Goal: Information Seeking & Learning: Find specific page/section

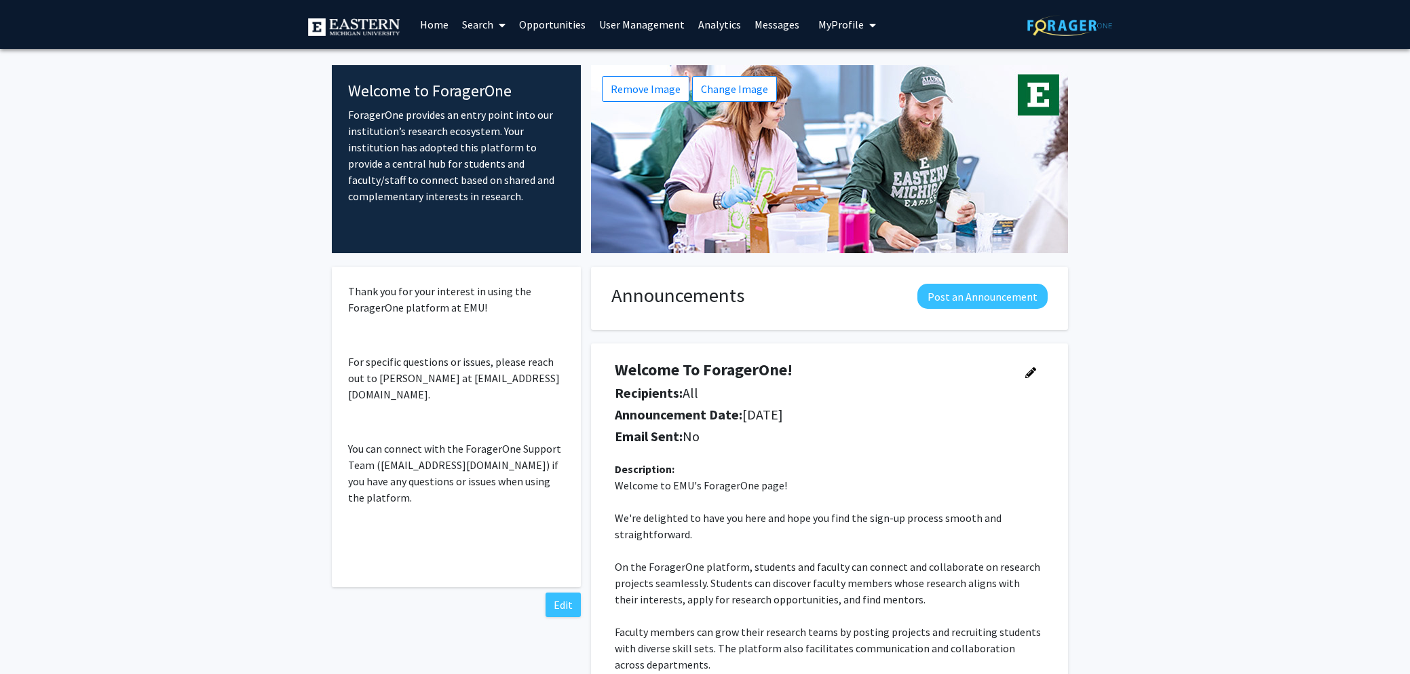
click at [611, 33] on link "User Management" at bounding box center [641, 24] width 99 height 47
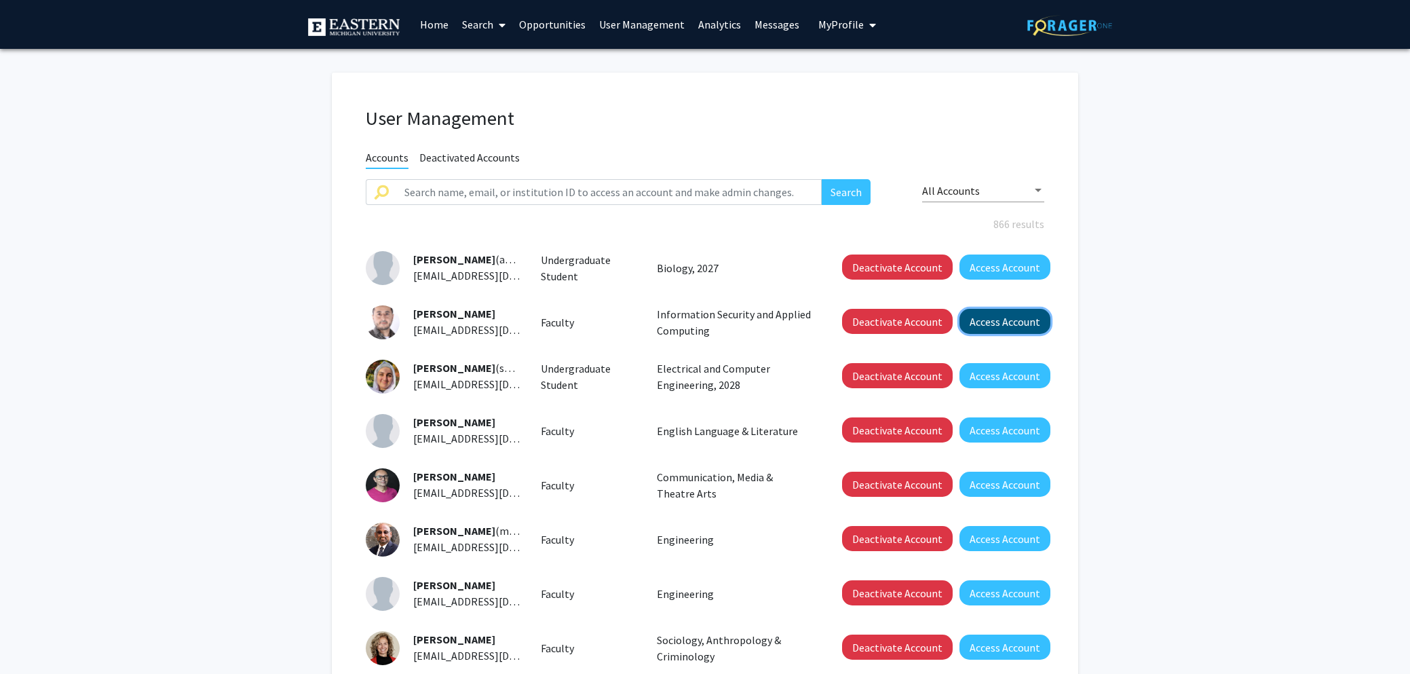
click at [997, 322] on button "Access Account" at bounding box center [1004, 321] width 91 height 25
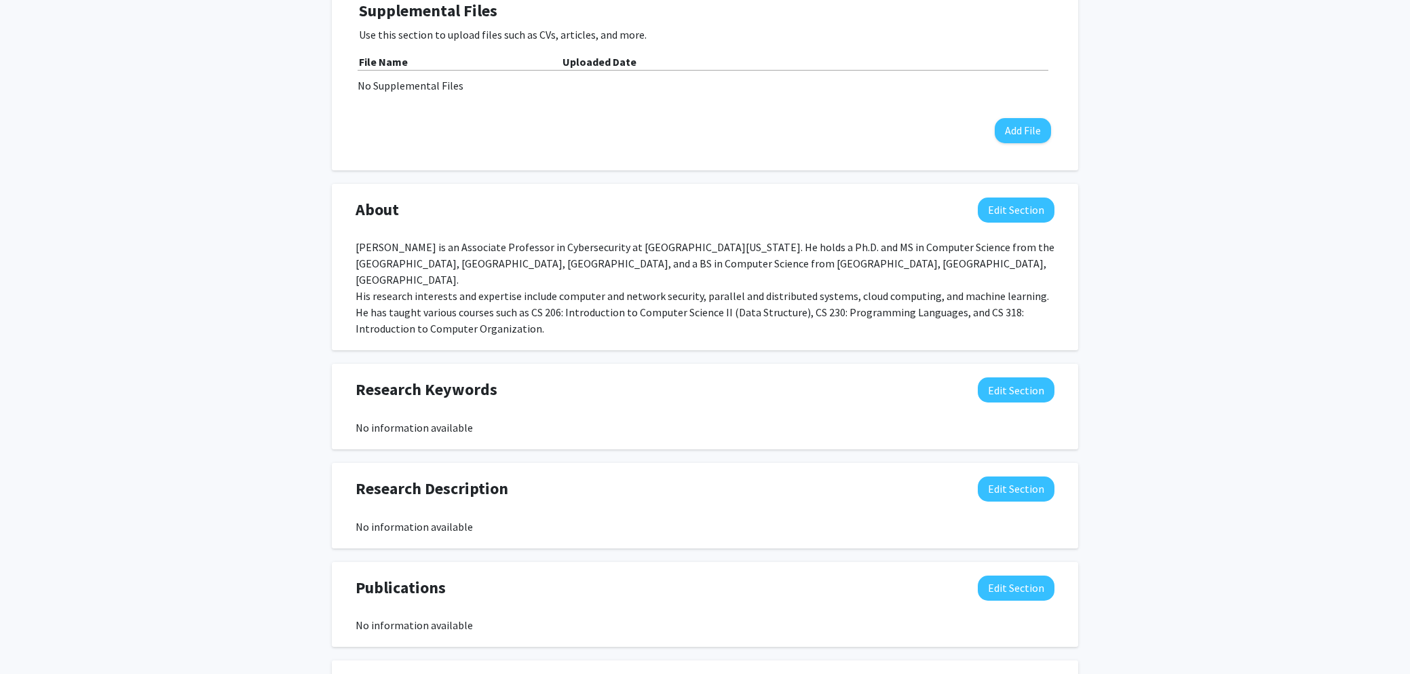
scroll to position [26, 0]
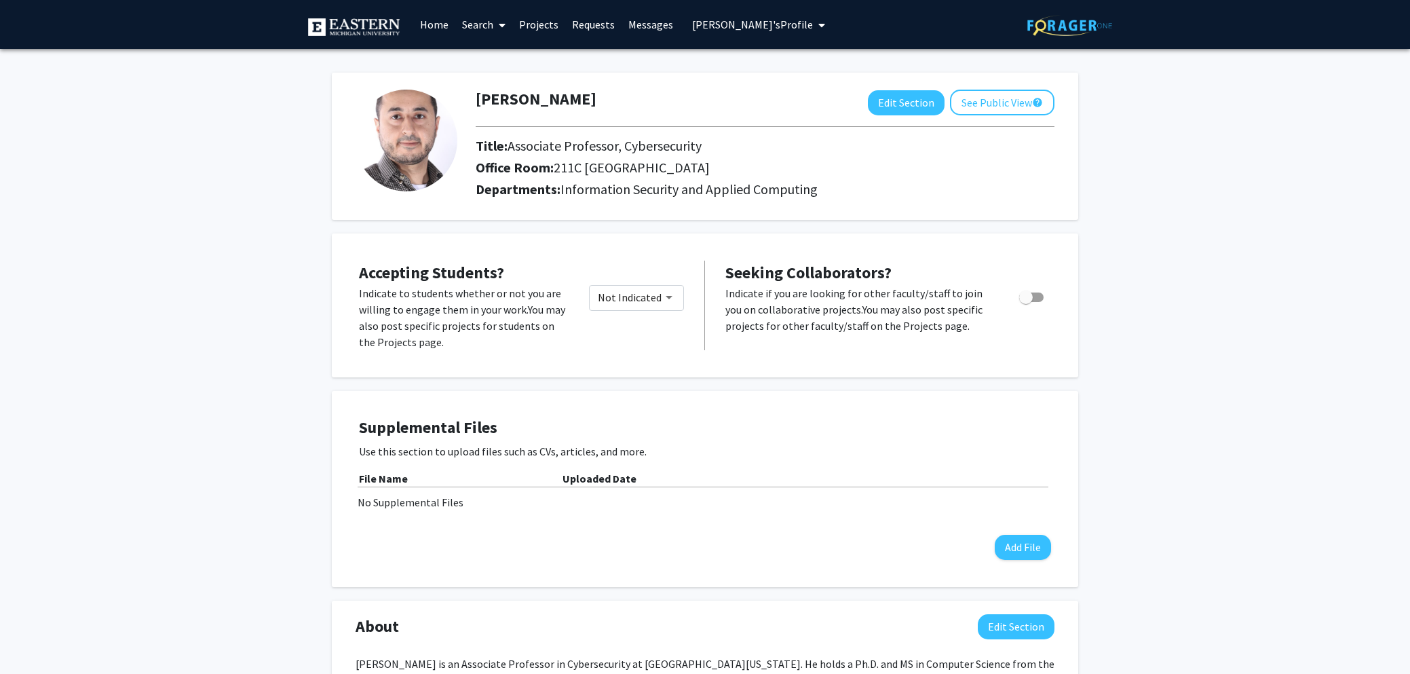
click at [784, 26] on span "[PERSON_NAME]'s Profile" at bounding box center [752, 25] width 121 height 14
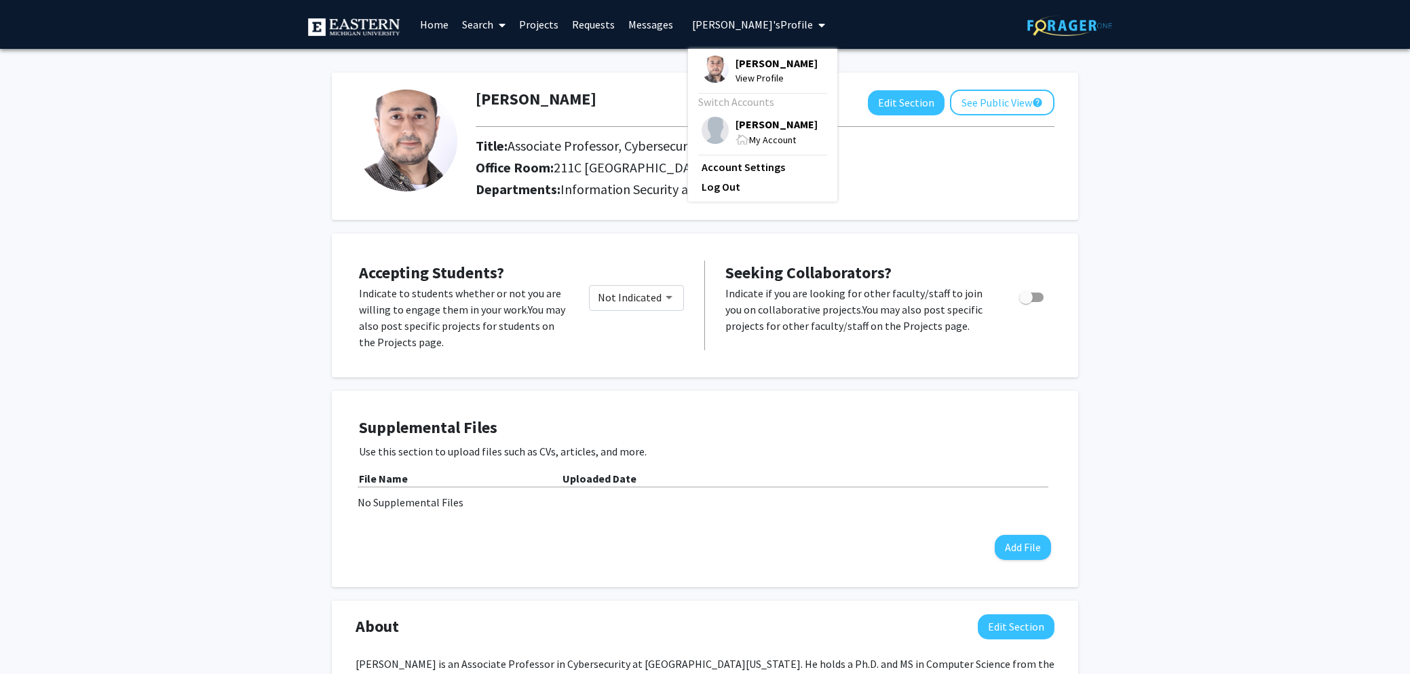
click at [773, 146] on span "My Account" at bounding box center [772, 140] width 47 height 12
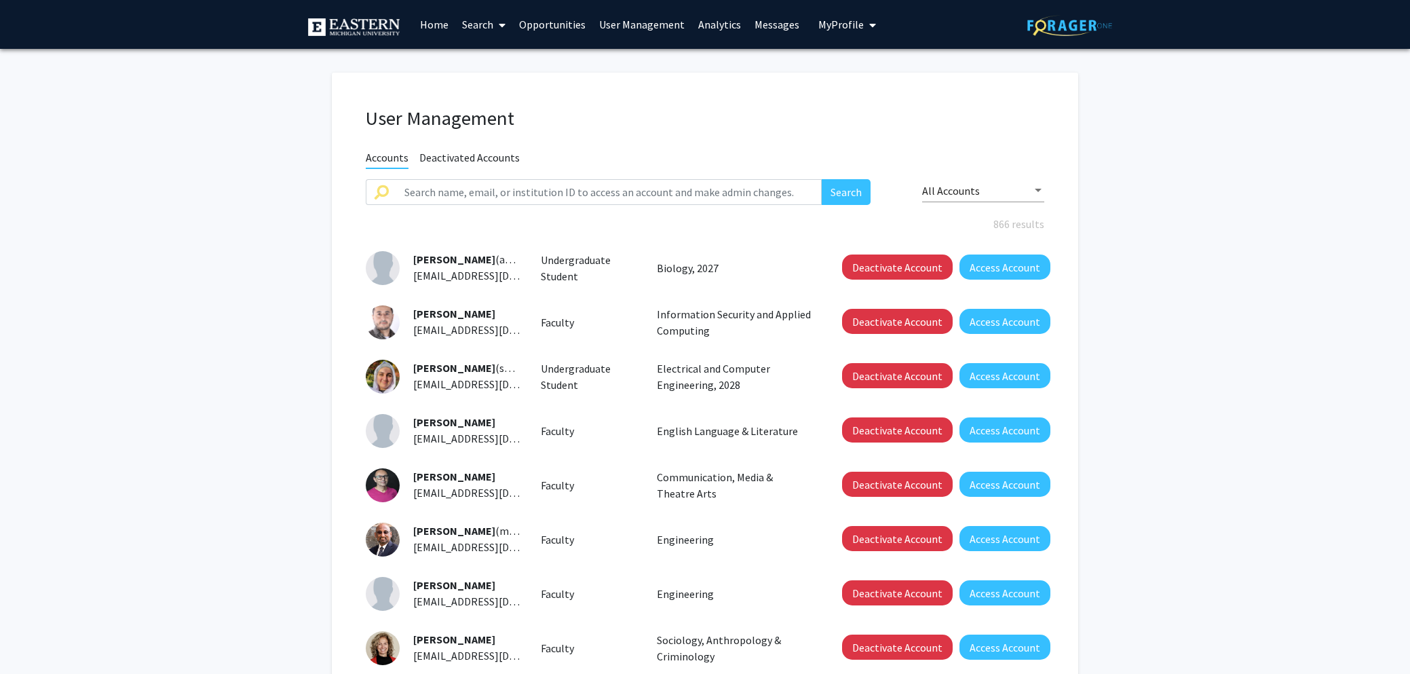
click at [497, 28] on span at bounding box center [499, 24] width 12 height 47
click at [501, 70] on span "Faculty/Staff" at bounding box center [505, 62] width 100 height 27
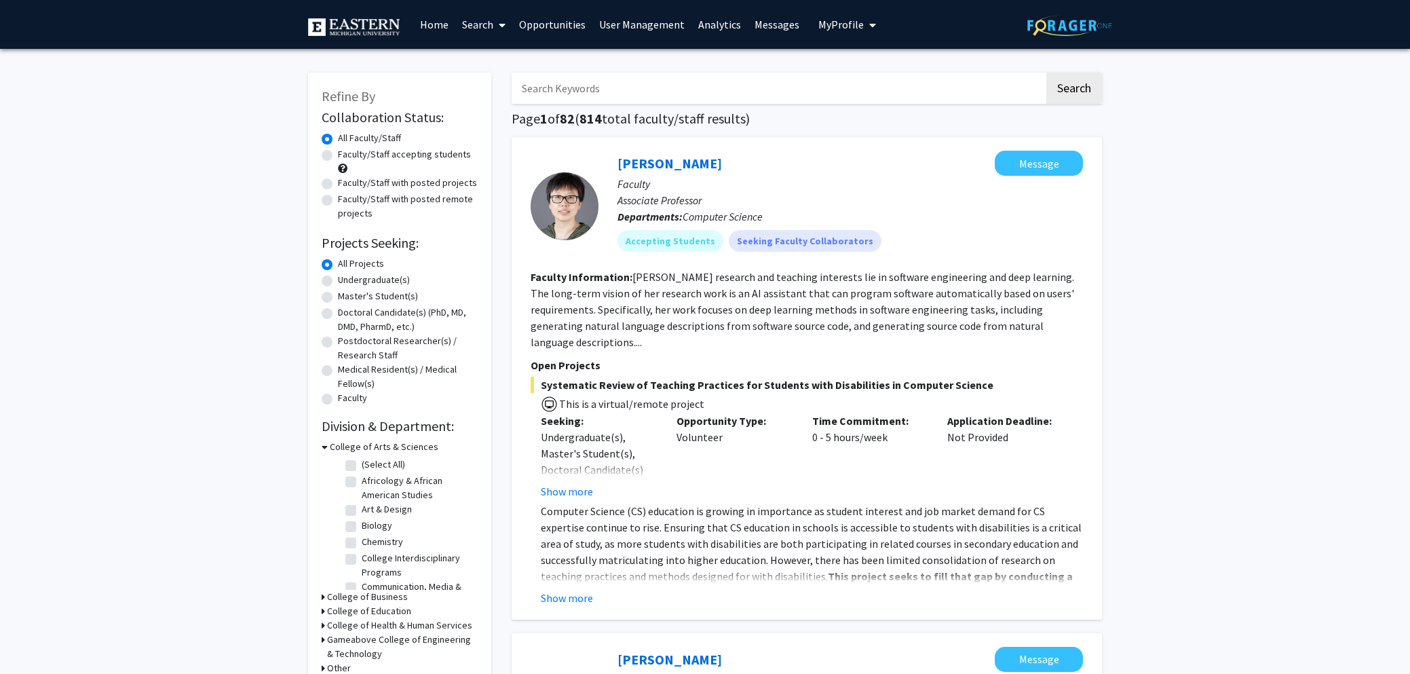
click at [338, 184] on label "Faculty/Staff with posted projects" at bounding box center [407, 183] width 139 height 14
click at [338, 184] on input "Faculty/Staff with posted projects" at bounding box center [342, 180] width 9 height 9
radio input "true"
click at [338, 203] on label "Faculty/Staff with posted remote projects" at bounding box center [408, 206] width 140 height 28
click at [338, 201] on input "Faculty/Staff with posted remote projects" at bounding box center [342, 196] width 9 height 9
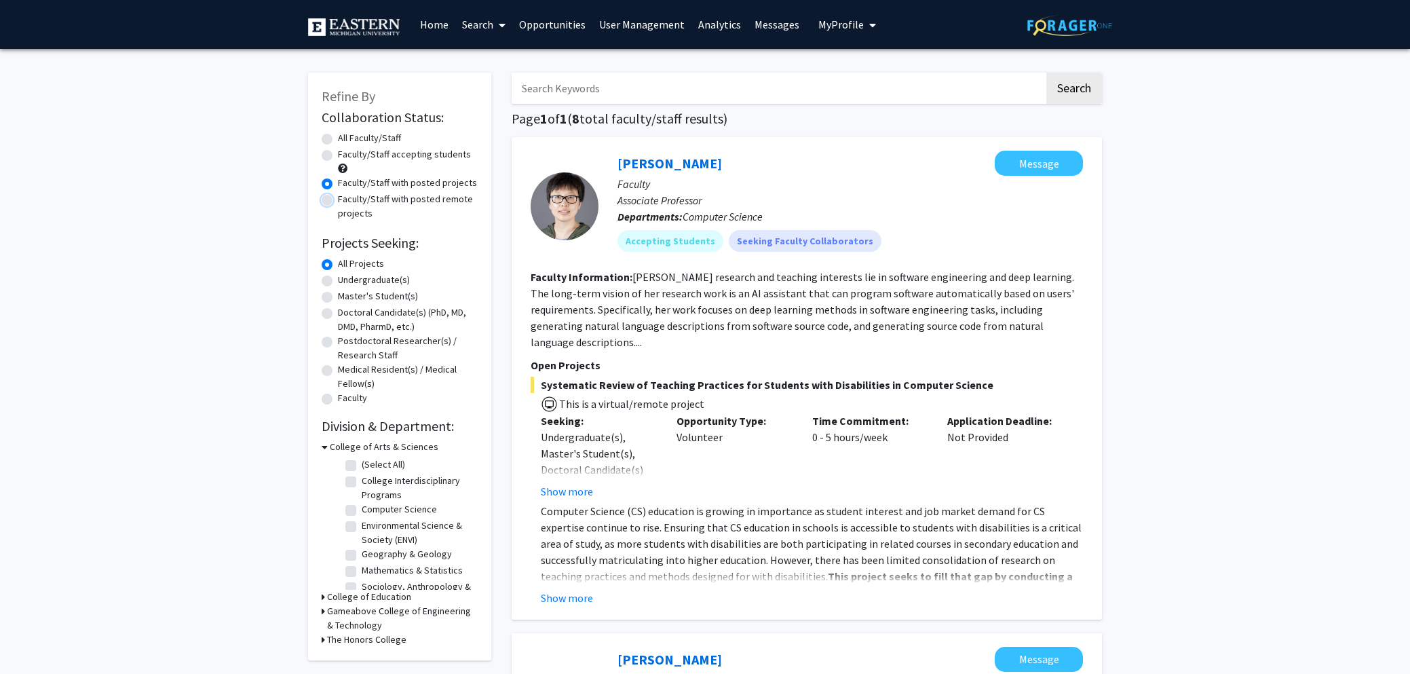
radio input "true"
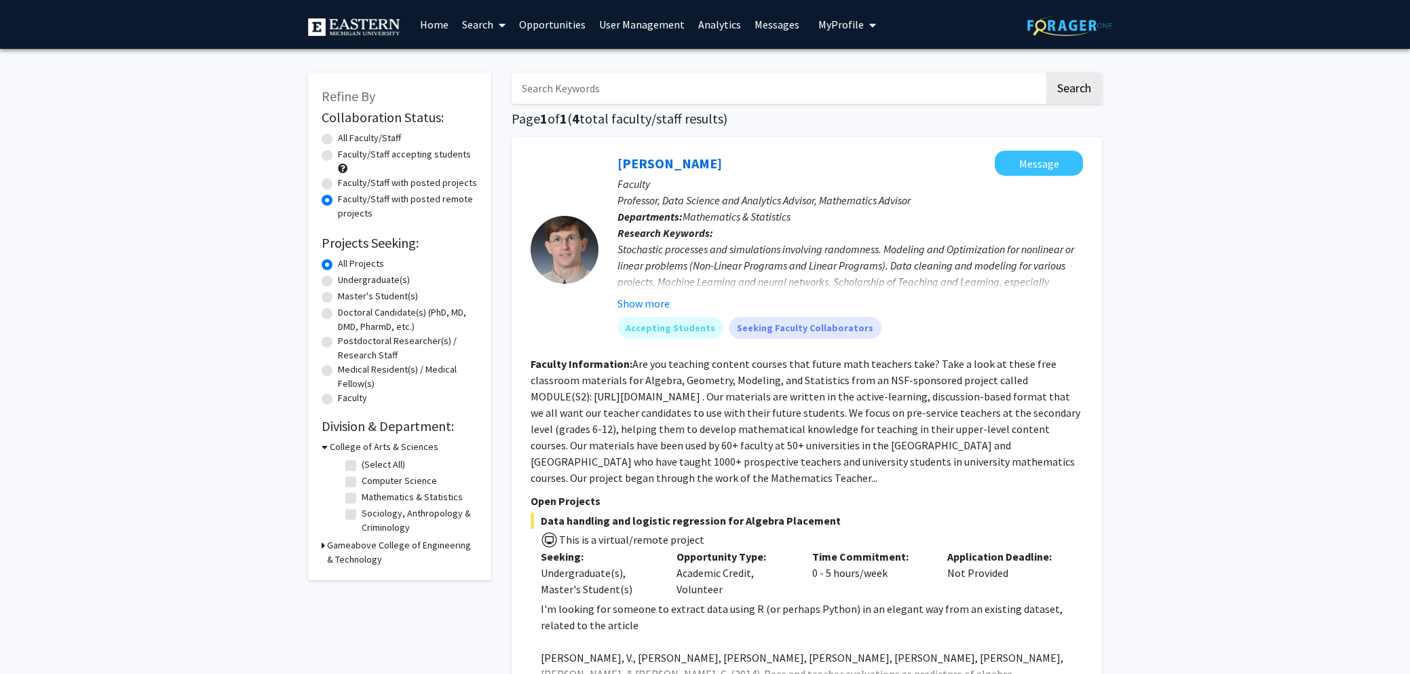
click at [338, 136] on label "All Faculty/Staff" at bounding box center [369, 138] width 63 height 14
click at [338, 136] on input "All Faculty/Staff" at bounding box center [342, 135] width 9 height 9
radio input "true"
